Goal: Find contact information: Obtain details needed to contact an individual or organization

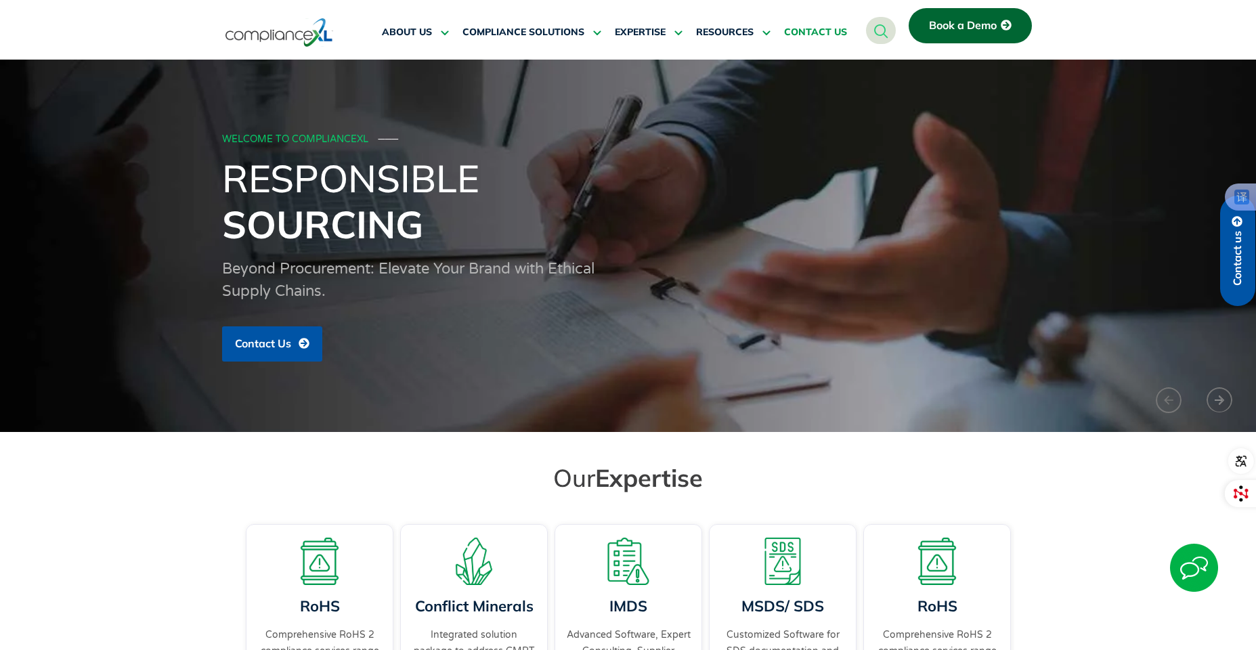
click at [837, 38] on span "CONTACT US" at bounding box center [815, 32] width 63 height 12
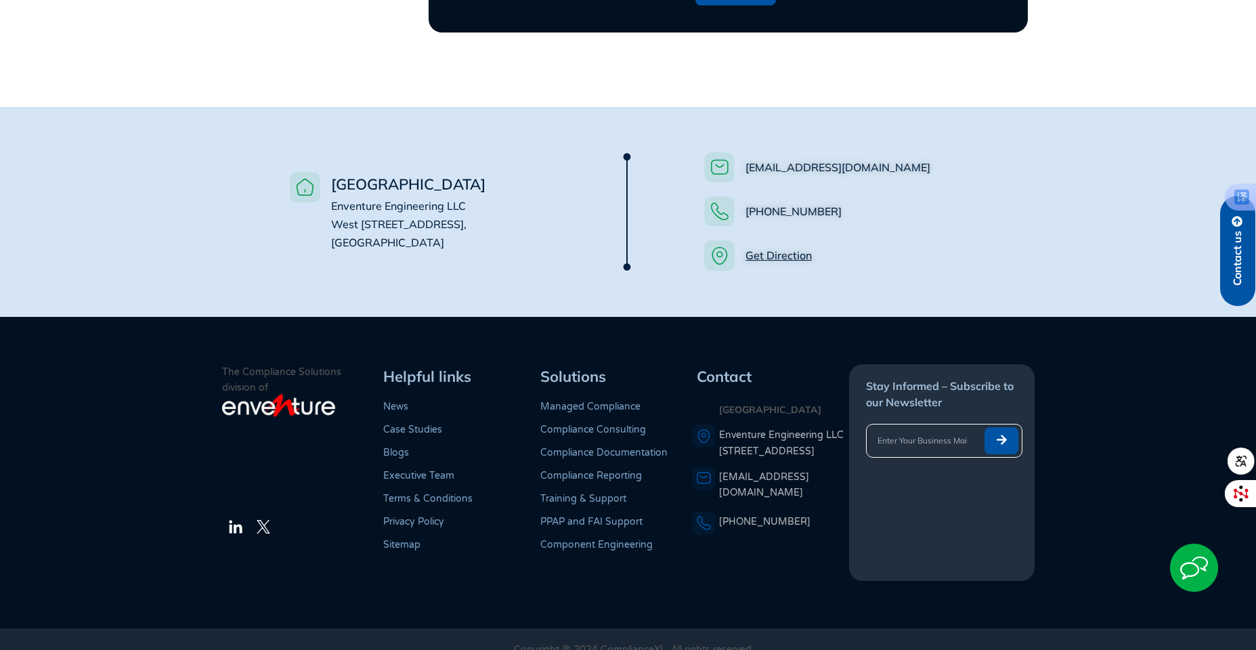
scroll to position [956, 0]
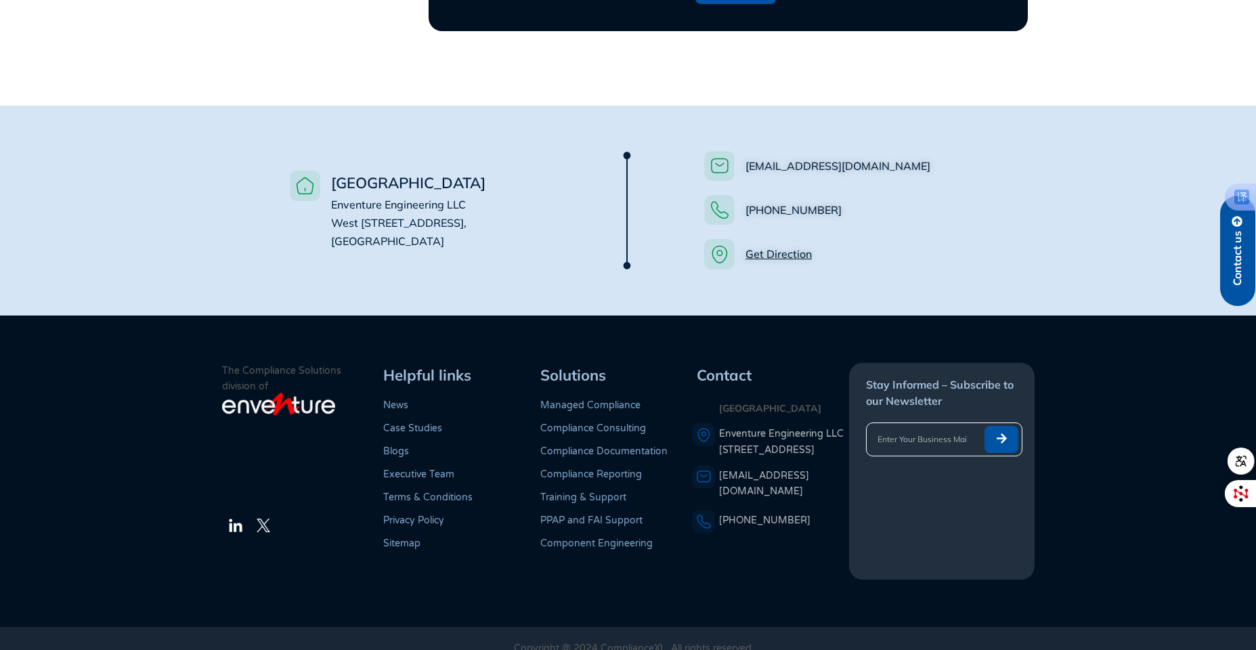
drag, startPoint x: 331, startPoint y: 185, endPoint x: 427, endPoint y: 229, distance: 106.0
click at [427, 229] on span "USA Enventure Engineering LLC West Wacker Drive, #4500, Chicago, IL 60601" at bounding box center [407, 211] width 158 height 80
copy span "Enventure Engineering LLC West Wacker Drive, #4500, Chicago, IL 60601"
